Goal: Task Accomplishment & Management: Use online tool/utility

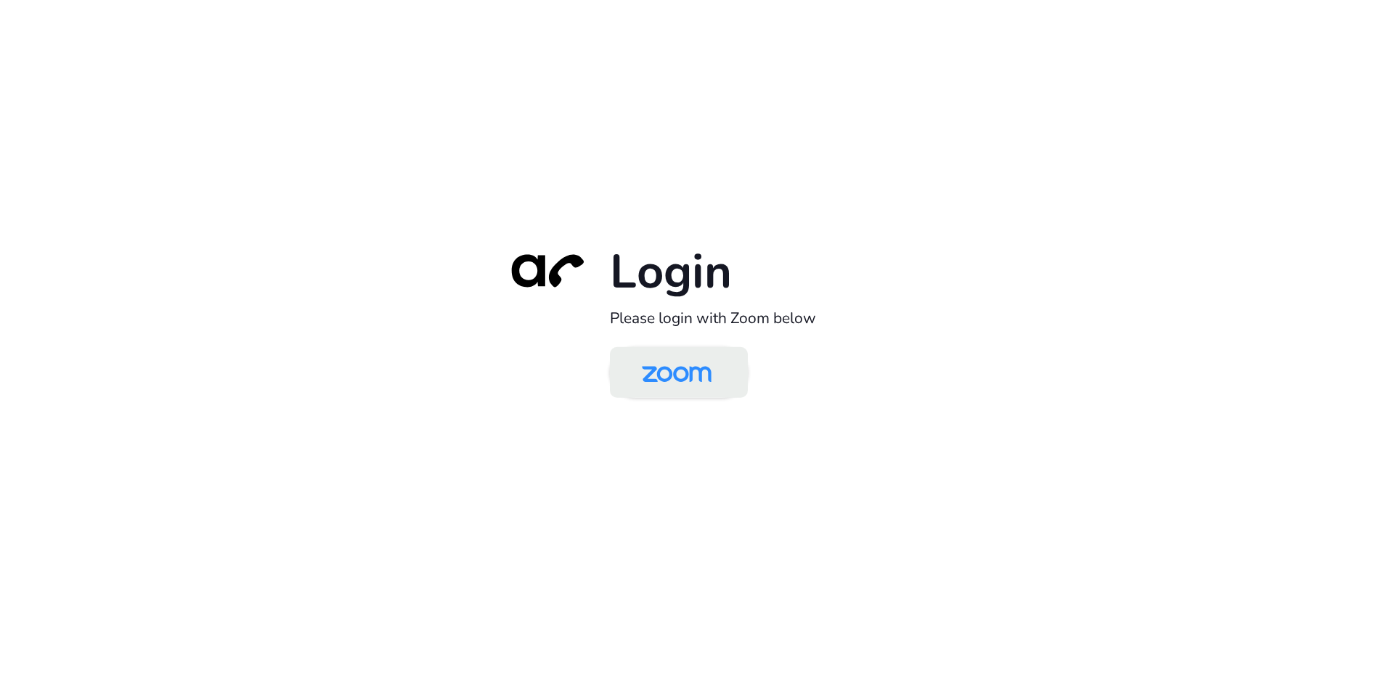
click at [667, 367] on img at bounding box center [677, 373] width 100 height 47
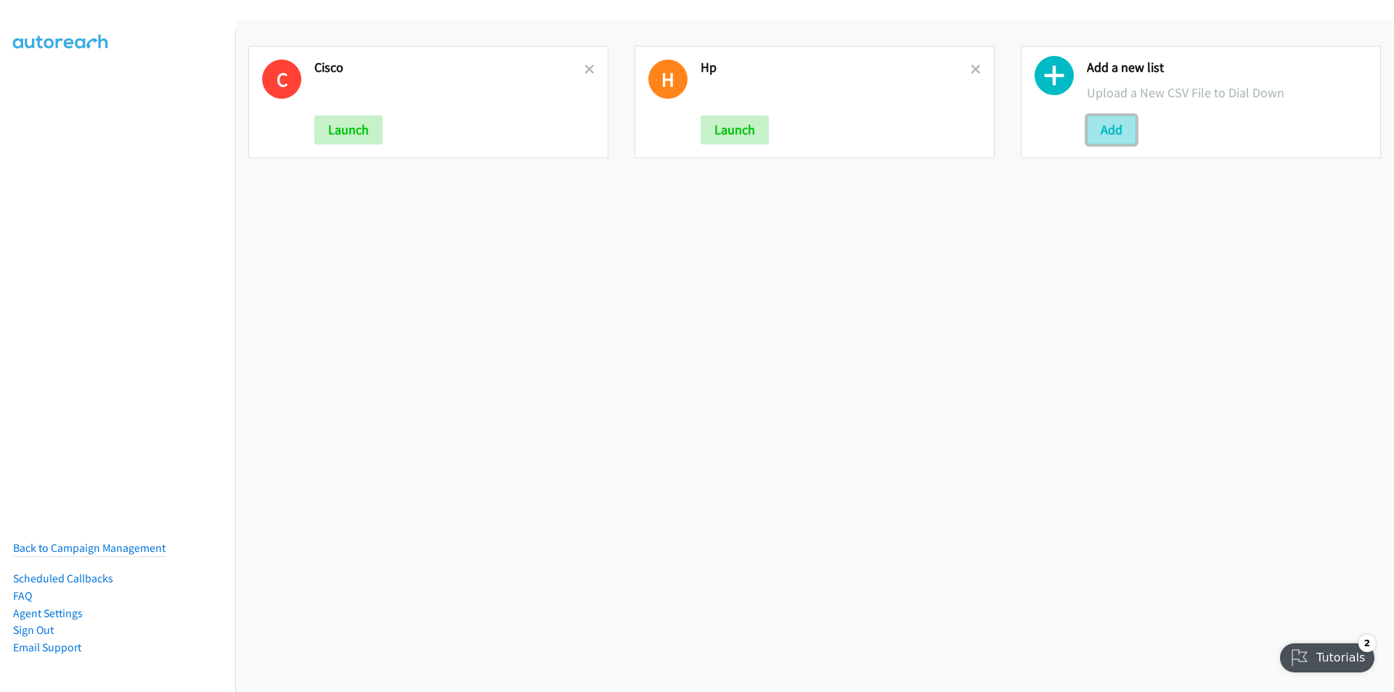
click at [1112, 132] on button "Add" at bounding box center [1111, 129] width 49 height 29
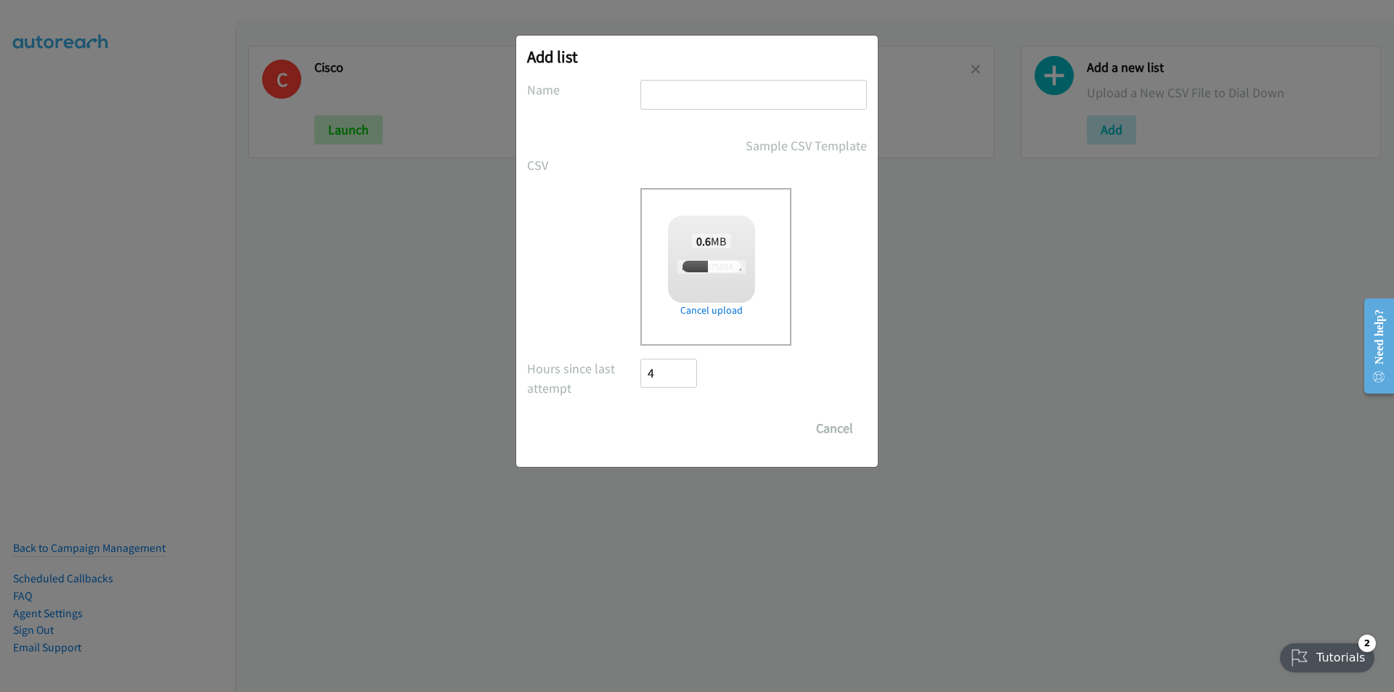
click at [694, 89] on input "text" at bounding box center [753, 95] width 227 height 30
type input "Lenovo"
click at [843, 354] on form "No phone fields were returned for that Report or List View Please upload a csv …" at bounding box center [697, 261] width 340 height 363
checkbox input "true"
click at [682, 432] on input "Save List" at bounding box center [678, 428] width 76 height 29
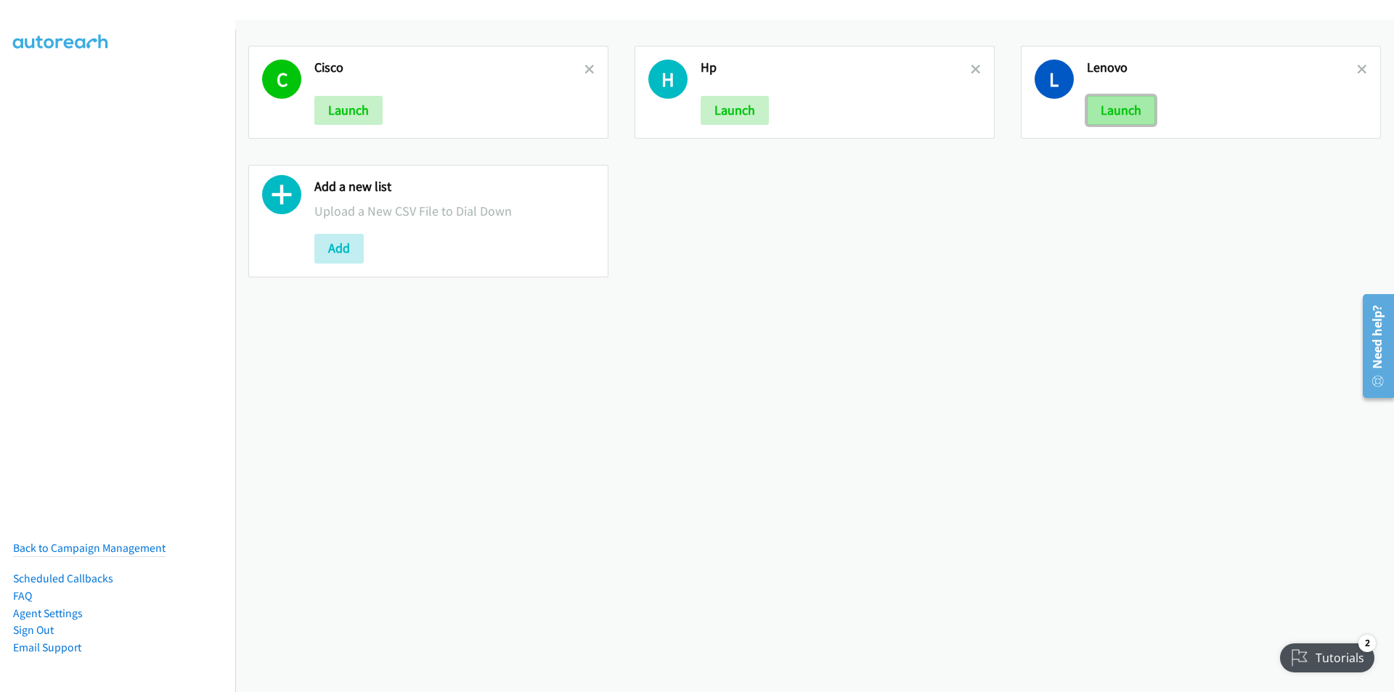
click at [1103, 118] on button "Launch" at bounding box center [1121, 110] width 68 height 29
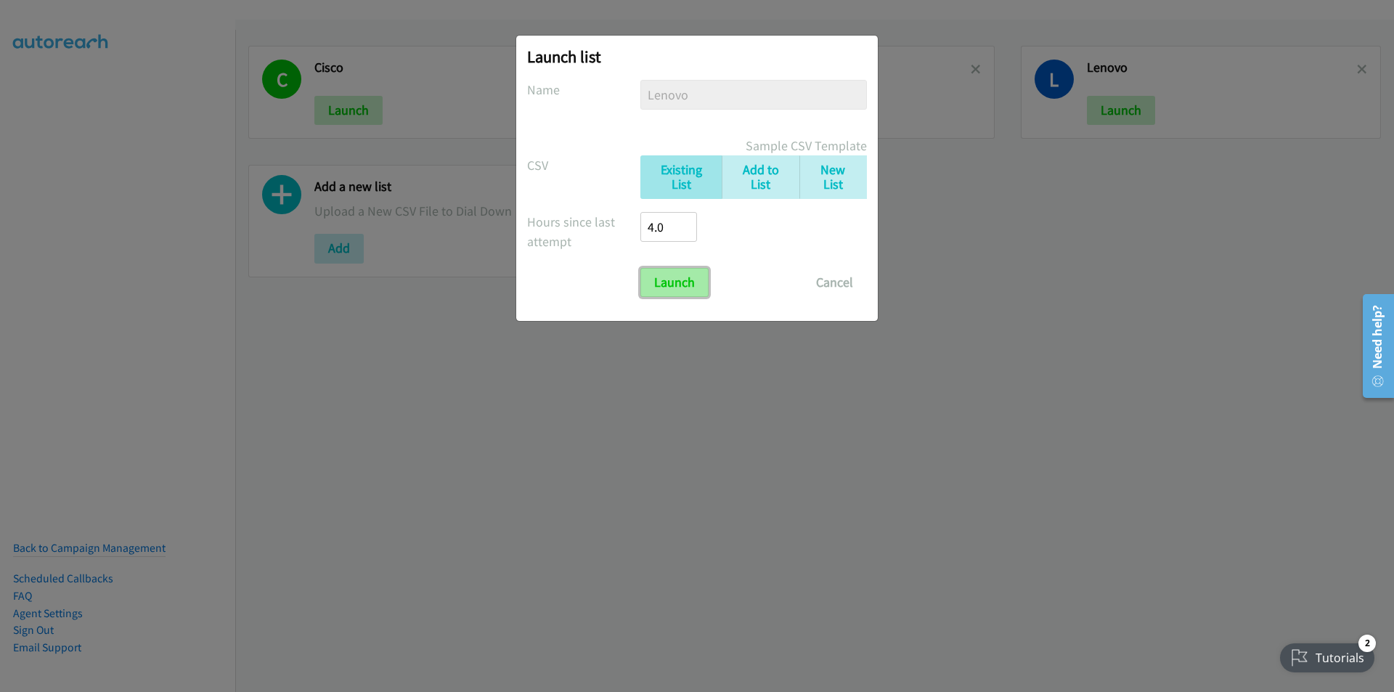
click at [672, 285] on input "Launch" at bounding box center [674, 282] width 68 height 29
